Goal: Information Seeking & Learning: Check status

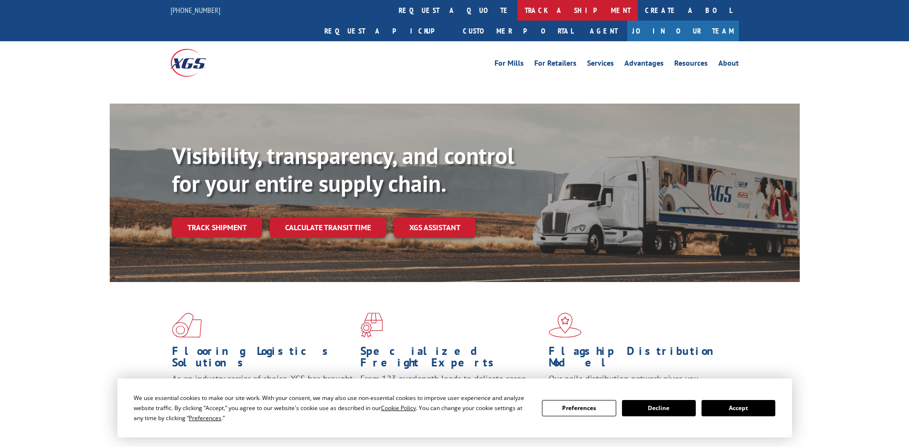
click at [517, 11] on link "track a shipment" at bounding box center [577, 10] width 120 height 21
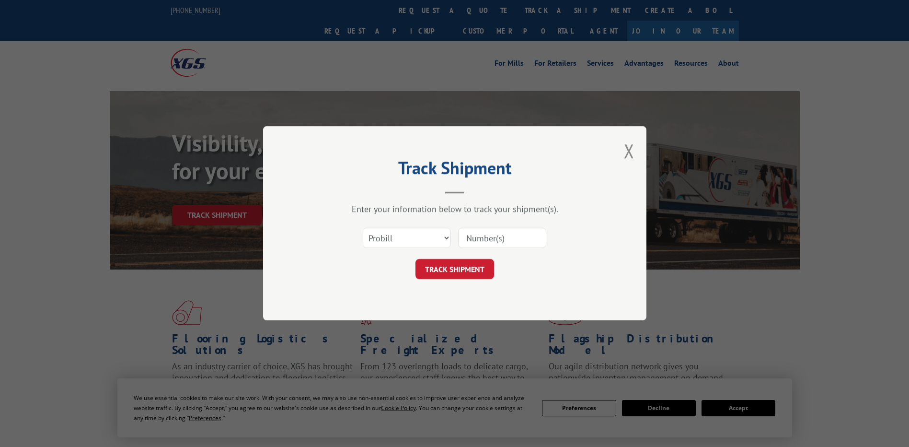
click at [394, 240] on select "Select category... Probill BOL PO" at bounding box center [407, 238] width 88 height 20
select select "po"
click at [363, 228] on select "Select category... Probill BOL PO" at bounding box center [407, 238] width 88 height 20
click at [493, 237] on input at bounding box center [502, 238] width 88 height 20
paste input "23517190"
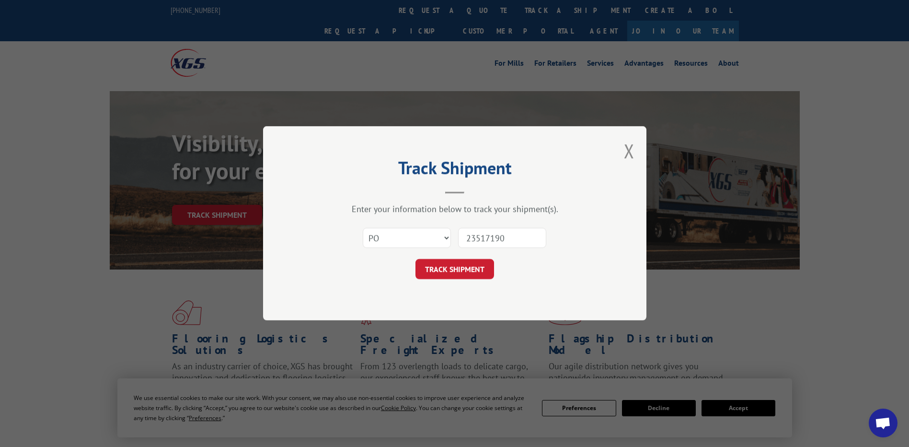
click at [483, 238] on input "23517190" at bounding box center [502, 238] width 88 height 20
type input "23517190"
click button "TRACK SHIPMENT" at bounding box center [454, 269] width 79 height 20
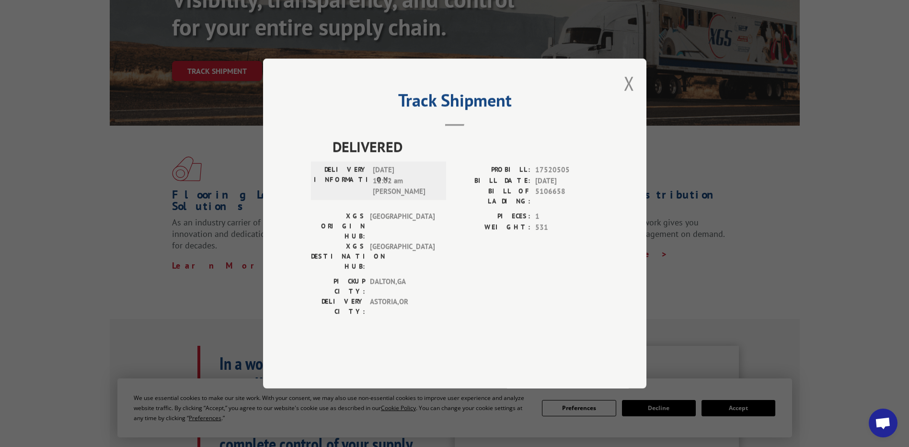
scroll to position [96, 0]
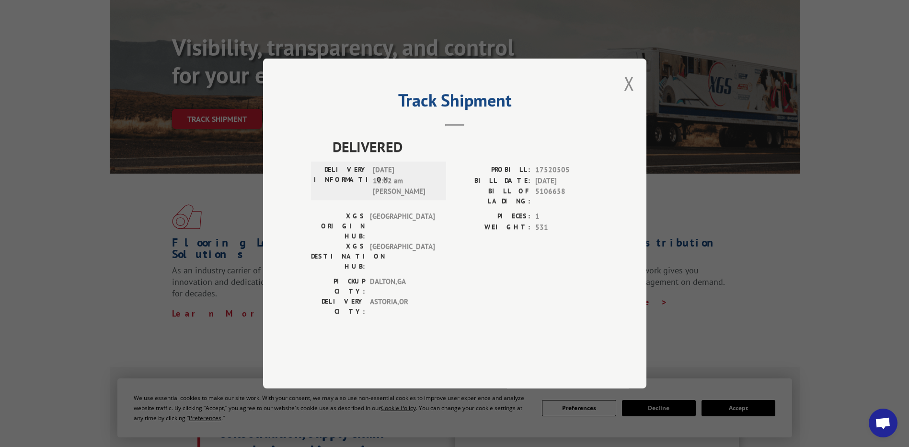
click at [804, 253] on div "Track Shipment DELIVERED DELIVERY INFORMATION: [DATE] 11:02 am [PERSON_NAME]: 1…" at bounding box center [454, 223] width 909 height 447
